Goal: Task Accomplishment & Management: Manage account settings

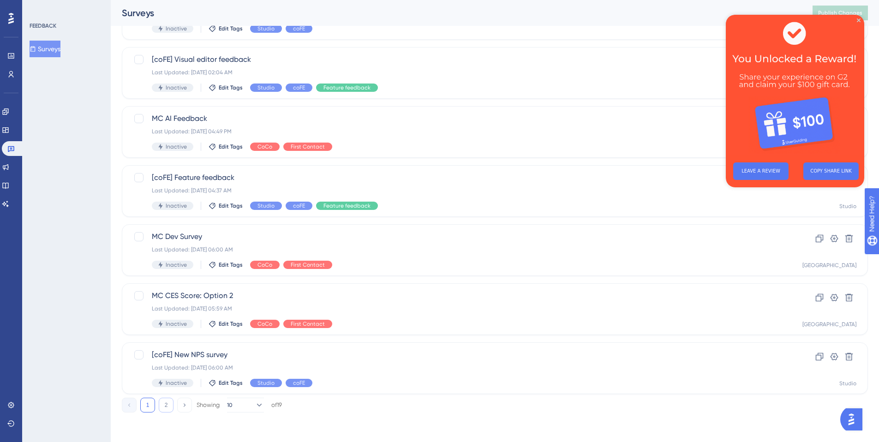
click at [163, 408] on button "2" at bounding box center [166, 405] width 15 height 15
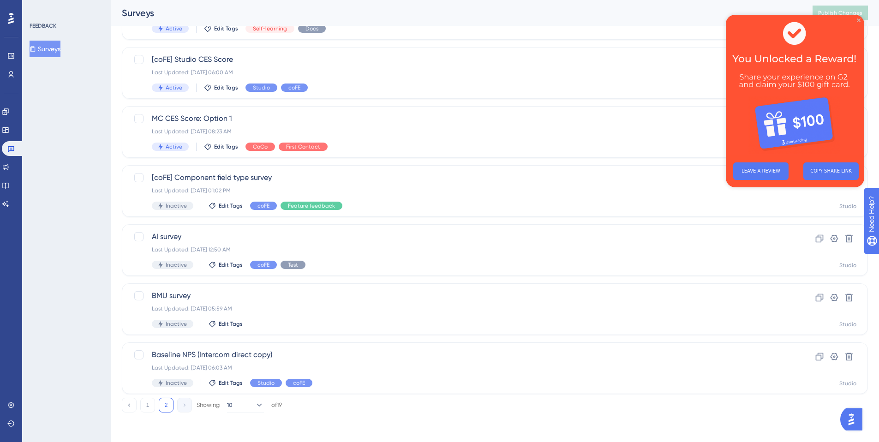
click at [859, 18] on icon "Close Preview" at bounding box center [859, 20] width 4 height 4
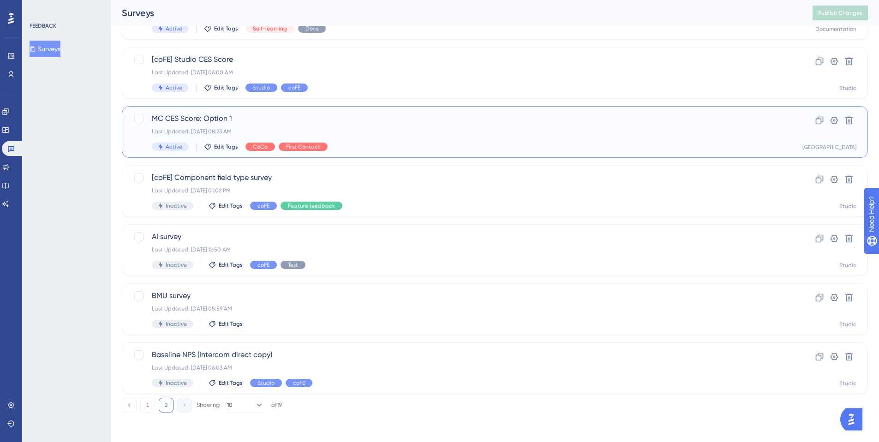
click at [497, 121] on span "MC CES Score: Option 1" at bounding box center [458, 118] width 613 height 11
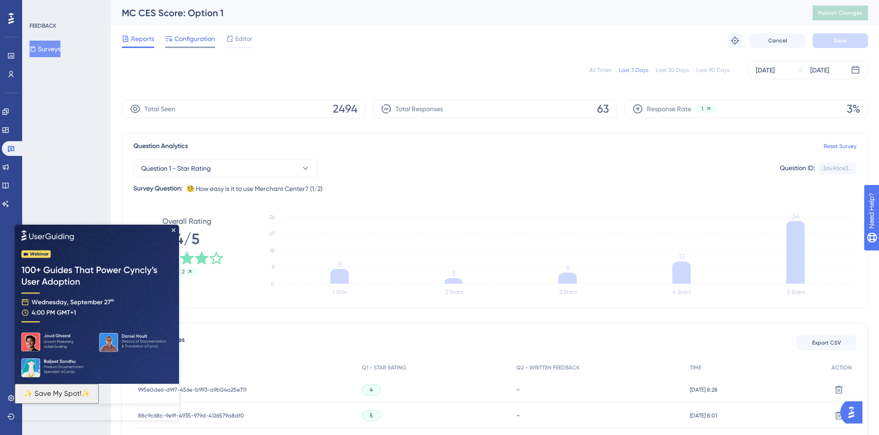
click at [193, 40] on span "Configuration" at bounding box center [194, 38] width 41 height 11
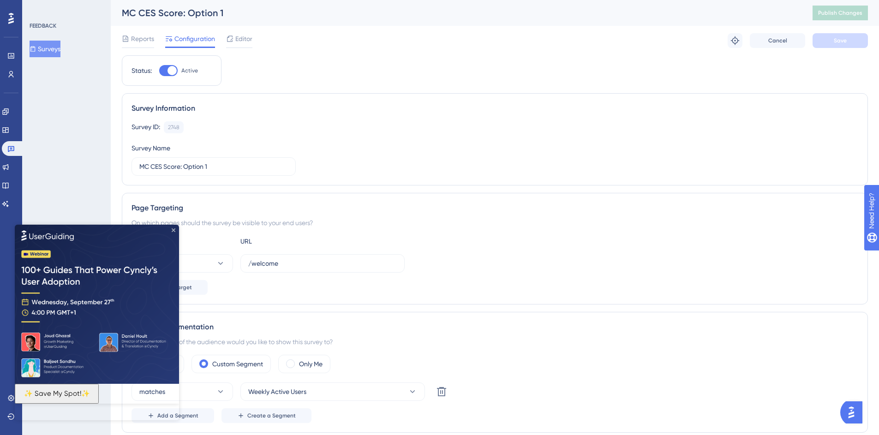
click at [173, 229] on icon "Close Preview" at bounding box center [174, 230] width 4 height 4
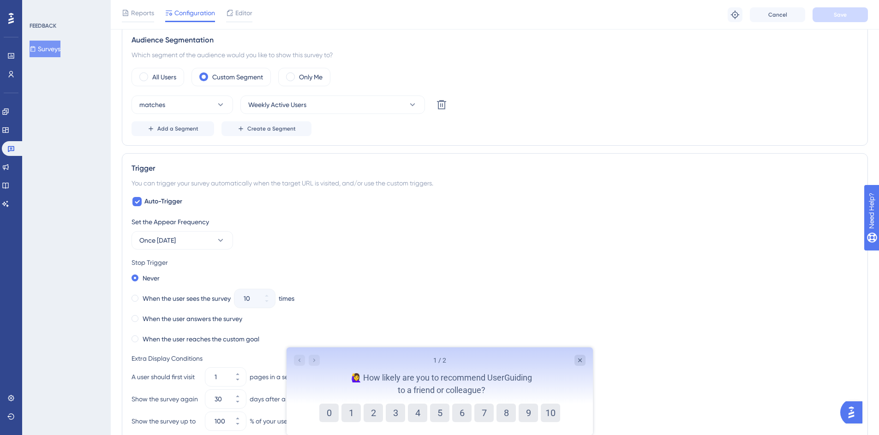
scroll to position [337, 0]
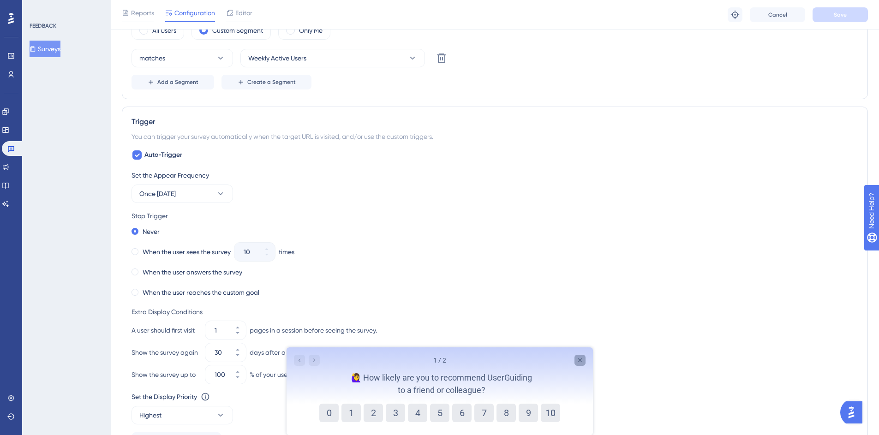
click at [577, 361] on icon "Close survey" at bounding box center [579, 360] width 7 height 7
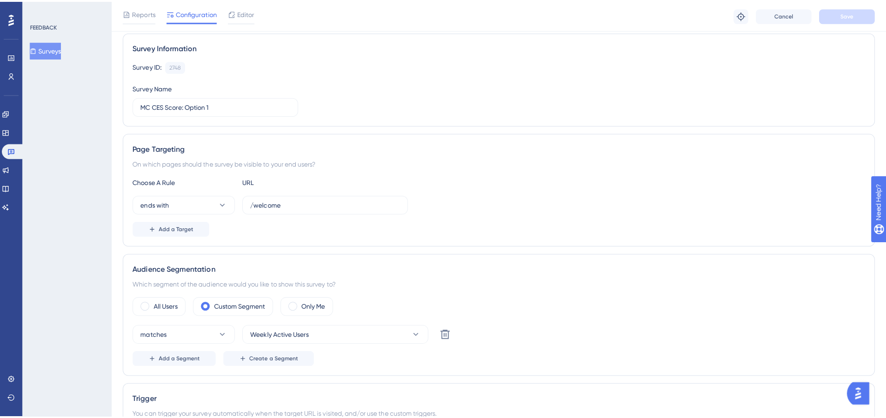
scroll to position [0, 0]
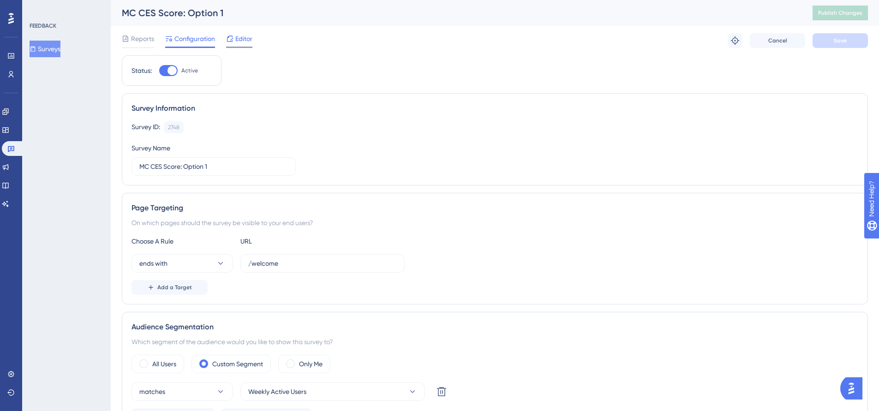
click at [249, 39] on span "Editor" at bounding box center [243, 38] width 17 height 11
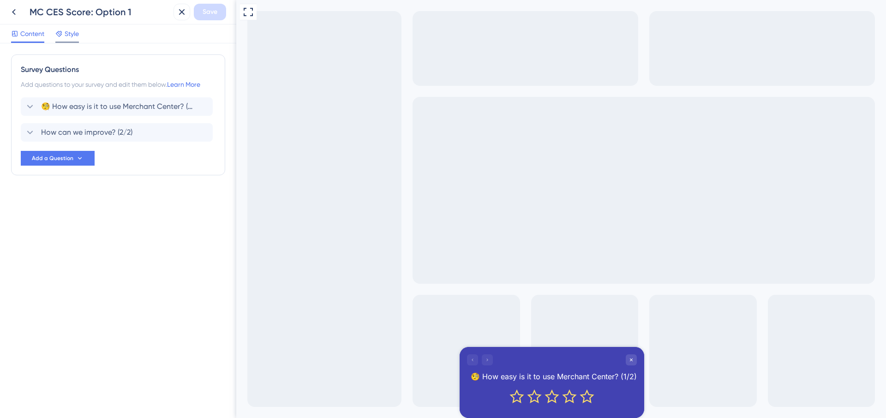
click at [66, 31] on span "Style" at bounding box center [72, 33] width 14 height 11
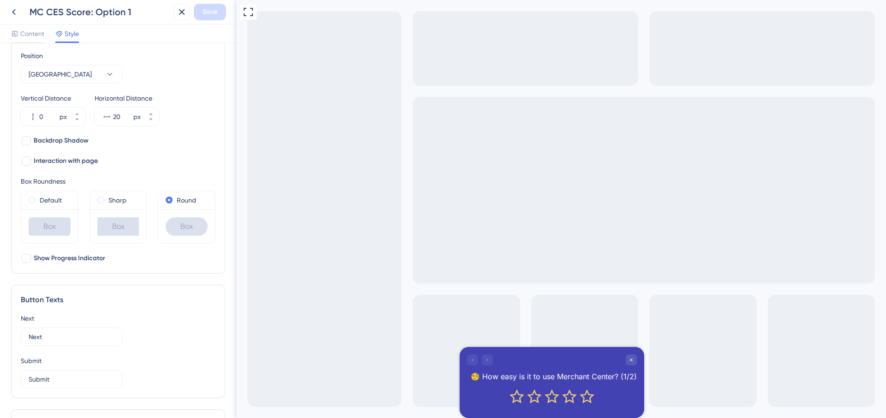
scroll to position [325, 0]
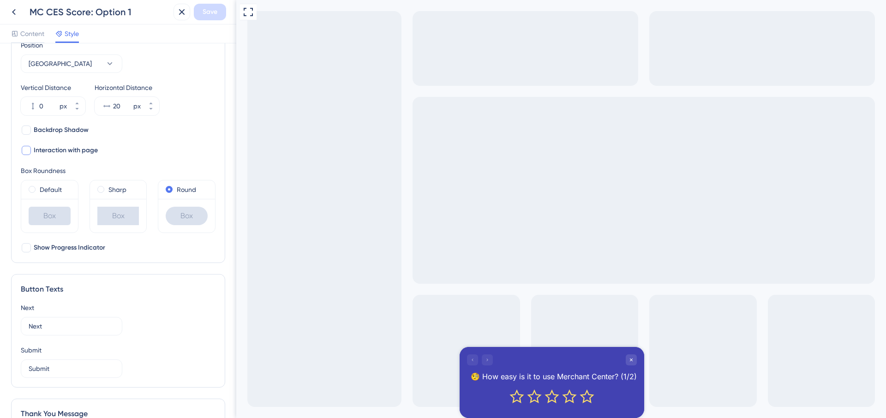
click at [85, 151] on span "Interaction with page" at bounding box center [66, 150] width 64 height 11
checkbox input "true"
click at [211, 12] on span "Save" at bounding box center [210, 11] width 15 height 11
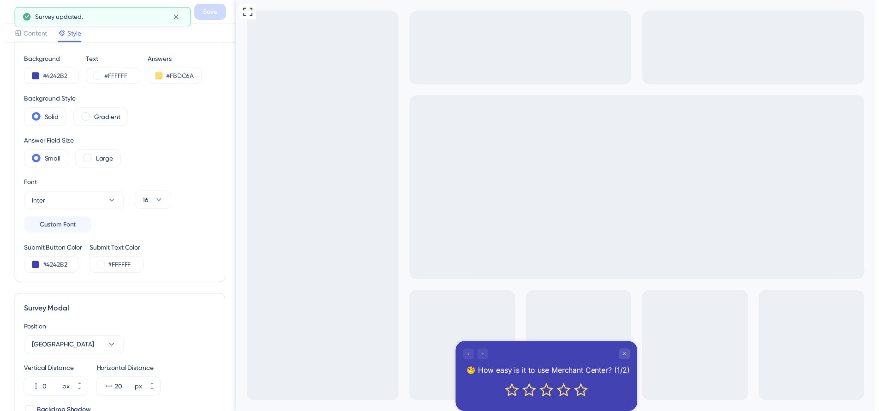
scroll to position [0, 0]
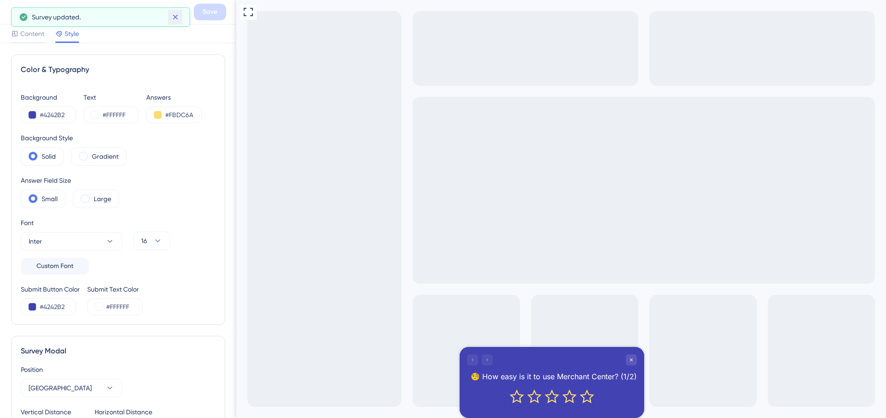
click at [173, 16] on icon at bounding box center [175, 16] width 9 height 9
click at [16, 13] on icon at bounding box center [13, 11] width 11 height 11
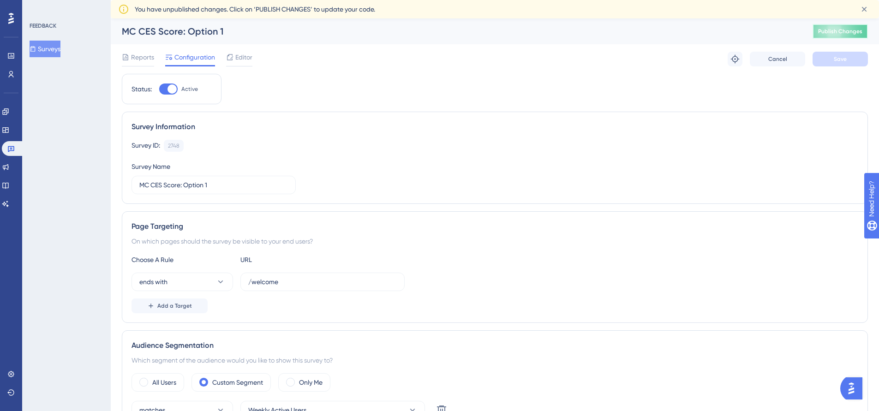
click at [851, 33] on span "Publish Changes" at bounding box center [840, 31] width 44 height 7
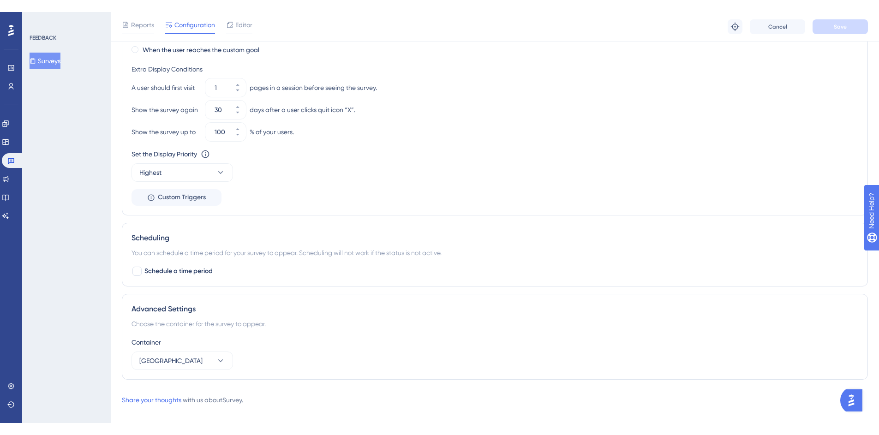
scroll to position [580, 0]
